Goal: Obtain resource: Download file/media

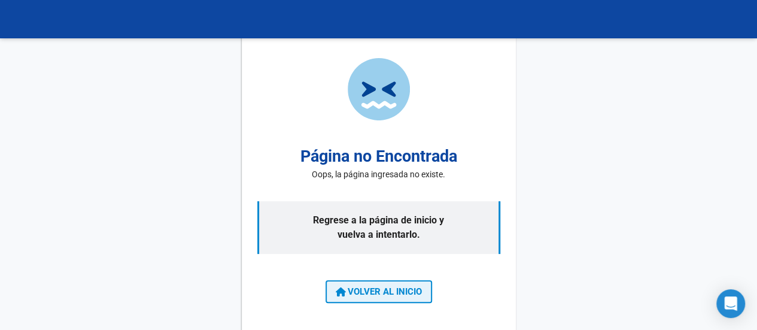
click at [368, 297] on span "VOLVER AL INICIO" at bounding box center [379, 291] width 86 height 11
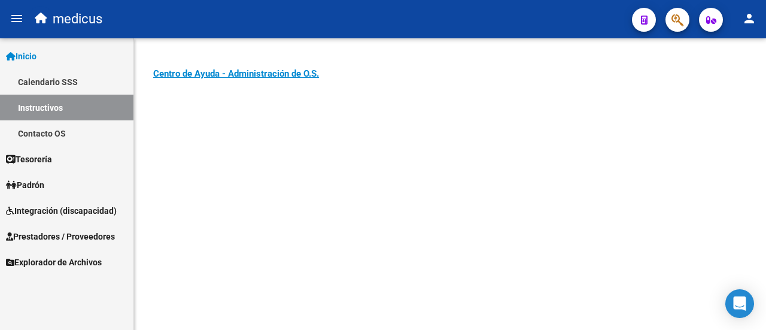
click at [62, 205] on span "Integración (discapacidad)" at bounding box center [61, 210] width 111 height 13
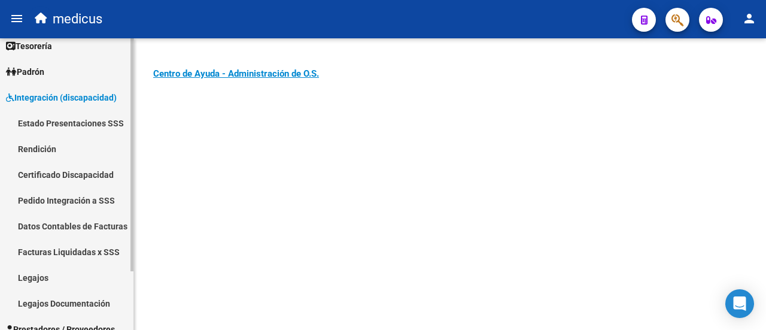
scroll to position [60, 0]
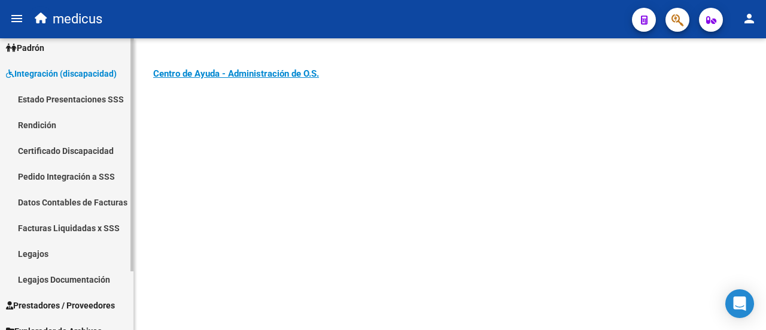
click at [61, 225] on link "Facturas Liquidadas x SSS" at bounding box center [66, 228] width 133 height 26
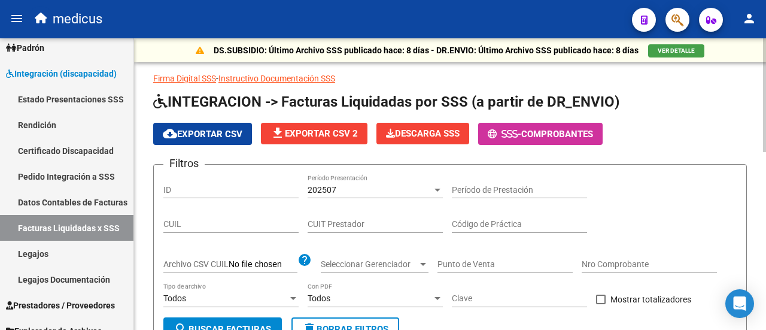
click at [348, 223] on input "CUIT Prestador" at bounding box center [374, 224] width 135 height 10
click at [374, 221] on input "CUIT Prestador" at bounding box center [374, 224] width 135 height 10
paste input "27-26932852-0"
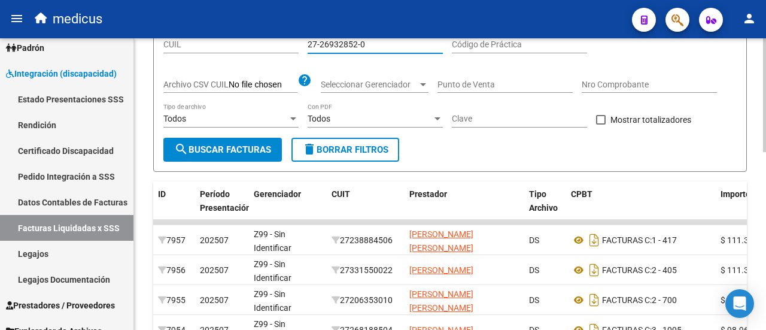
type input "27-26932852-0"
click at [245, 148] on span "search Buscar Facturas" at bounding box center [222, 149] width 97 height 11
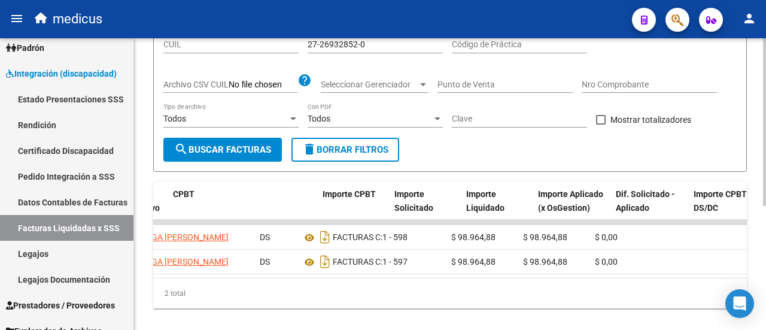
scroll to position [0, 0]
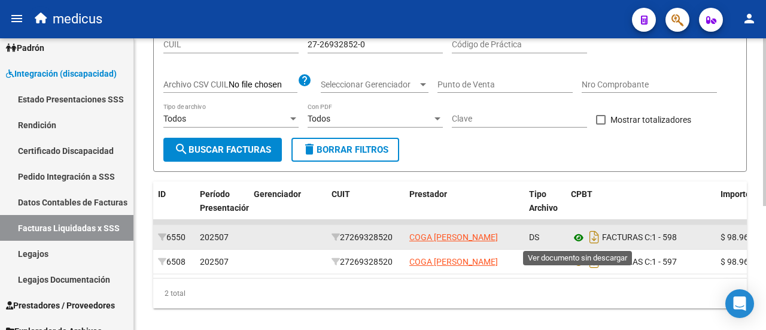
click at [578, 237] on icon at bounding box center [579, 237] width 16 height 14
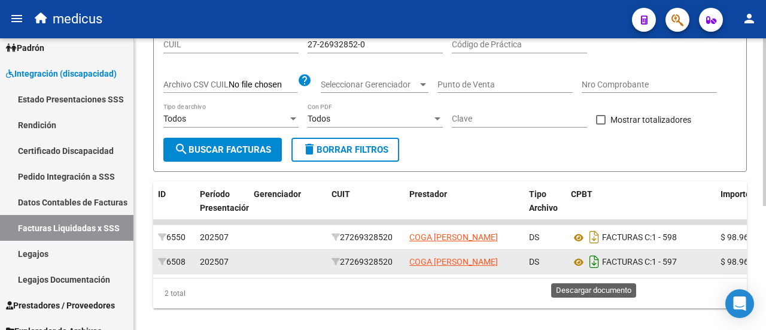
click at [595, 271] on icon "Descargar documento" at bounding box center [594, 261] width 16 height 19
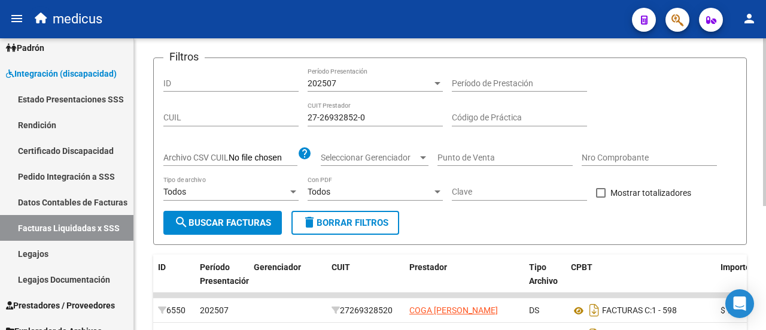
scroll to position [179, 0]
